Goal: Information Seeking & Learning: Check status

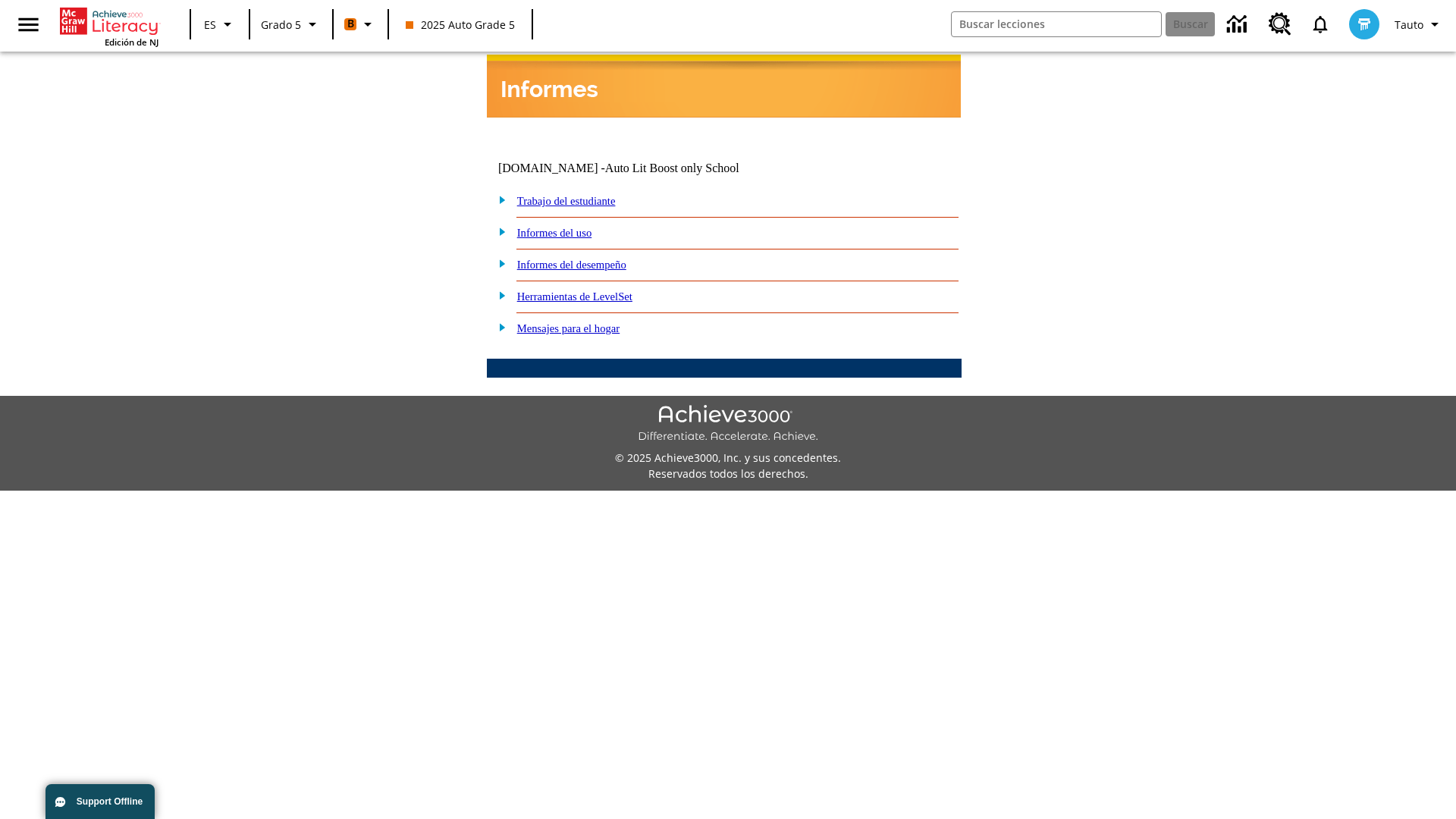
click at [591, 259] on link "Informes del desempeño" at bounding box center [572, 265] width 109 height 12
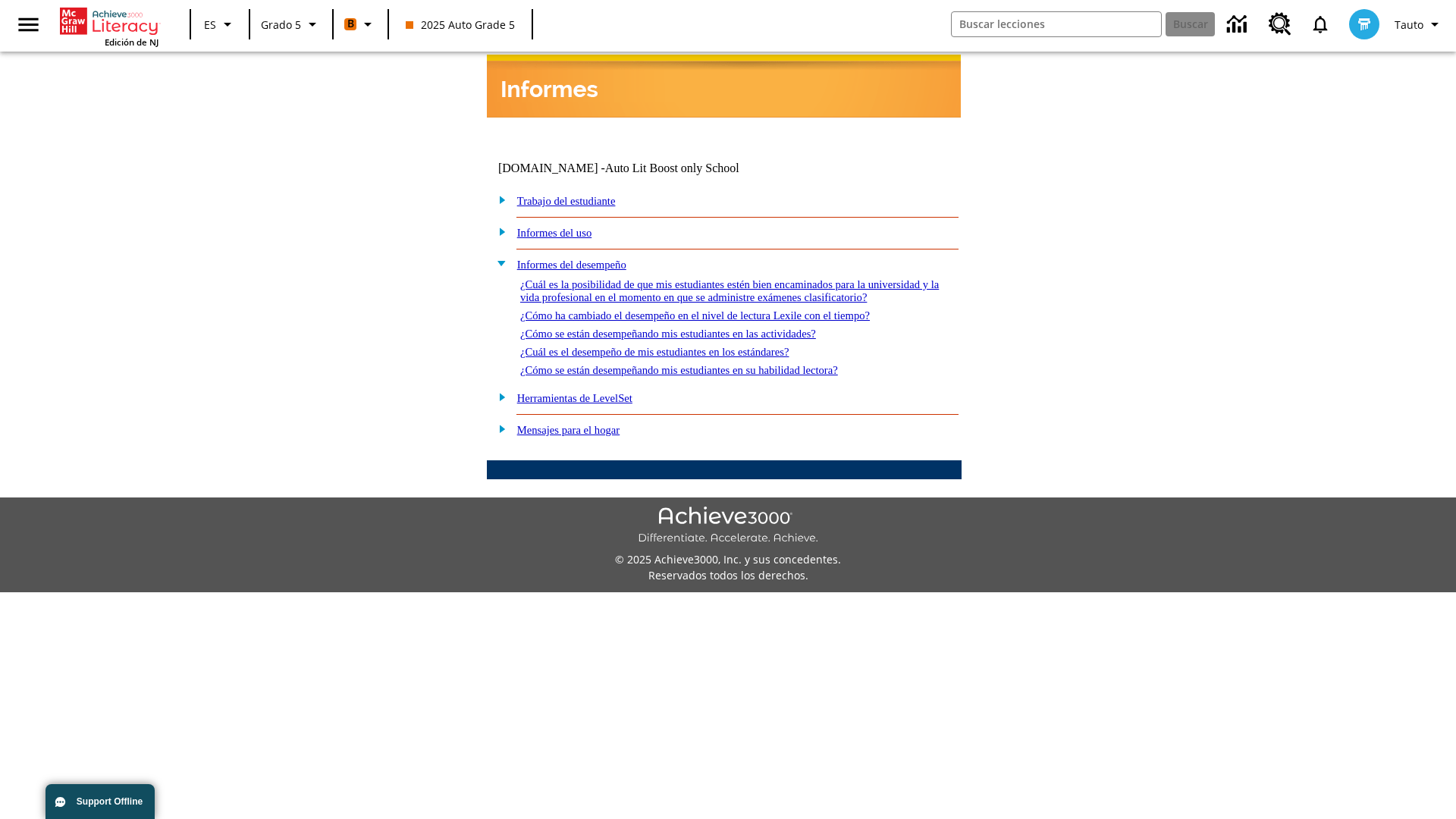
click at [721, 278] on link "¿Cuál es la posibilidad de que mis estudiantes estén bien encaminados para la u…" at bounding box center [730, 291] width 419 height 25
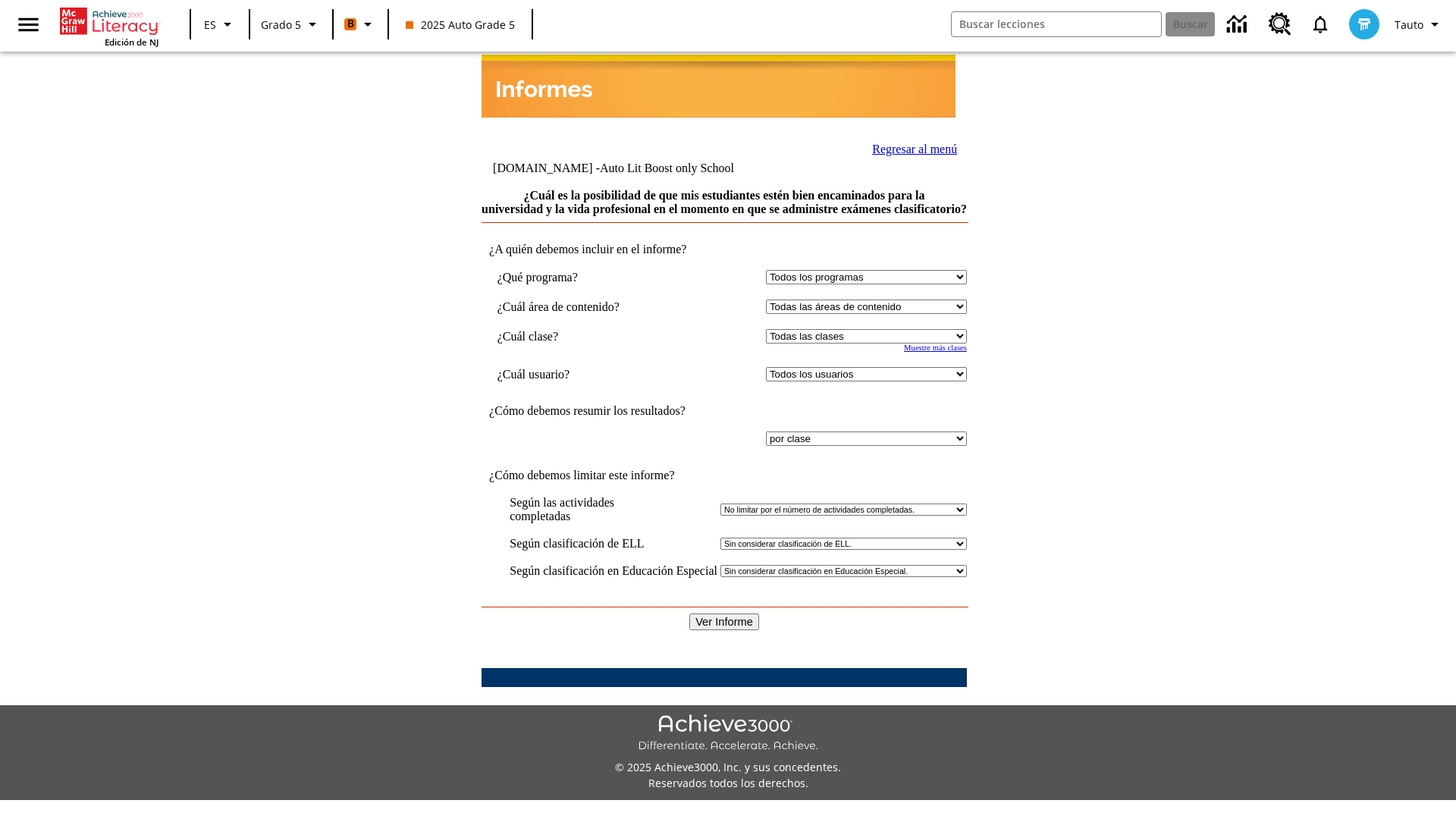
click at [863, 335] on select "Seleccionar una clase: Todas las clases 2025 Auto Grade 5 OL 2025 Auto Grade 6" at bounding box center [866, 336] width 201 height 15
select select "11133131"
